Goal: Find specific page/section: Find specific page/section

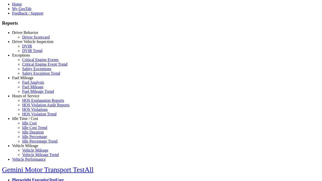
click at [29, 98] on link "Hours of Service" at bounding box center [25, 96] width 27 height 4
click at [33, 103] on link "HOS Explanation Reports" at bounding box center [43, 100] width 42 height 4
